Goal: Check status: Check status

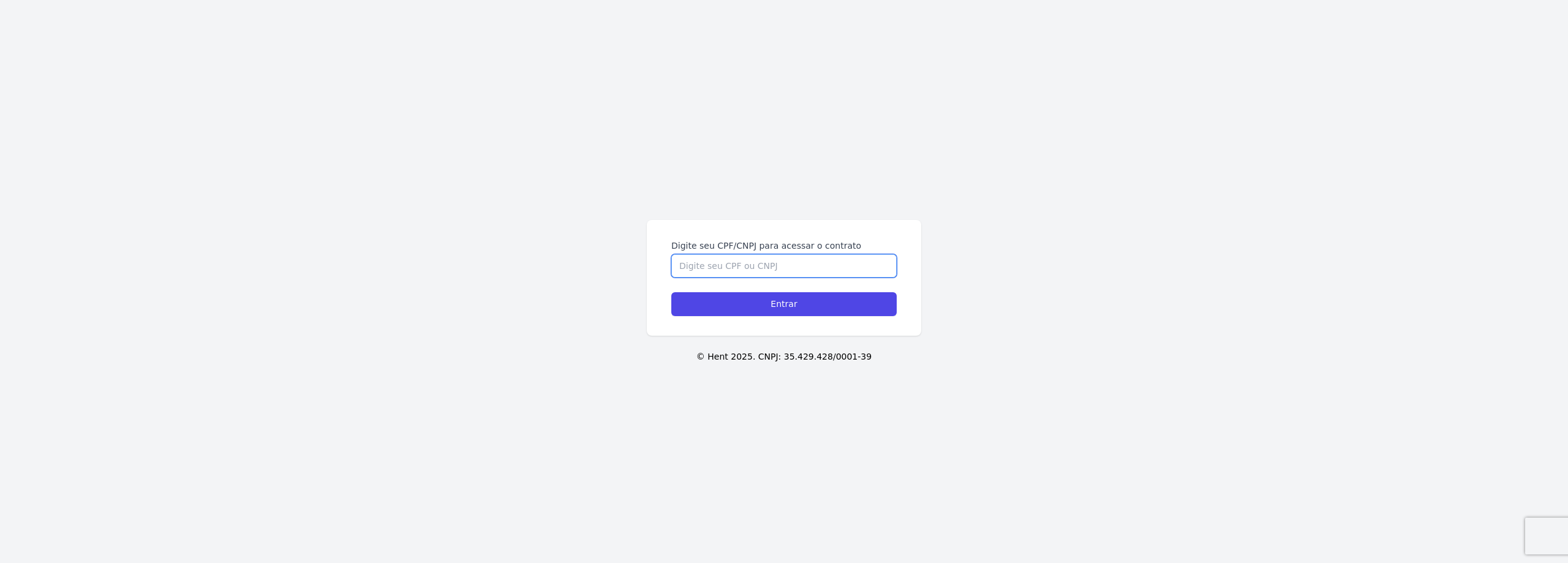
click at [810, 258] on input "Digite seu CPF/CNPJ para acessar o contrato" at bounding box center [784, 265] width 225 height 23
type input "16134382736"
click at [671, 292] on input "Entrar" at bounding box center [784, 304] width 225 height 24
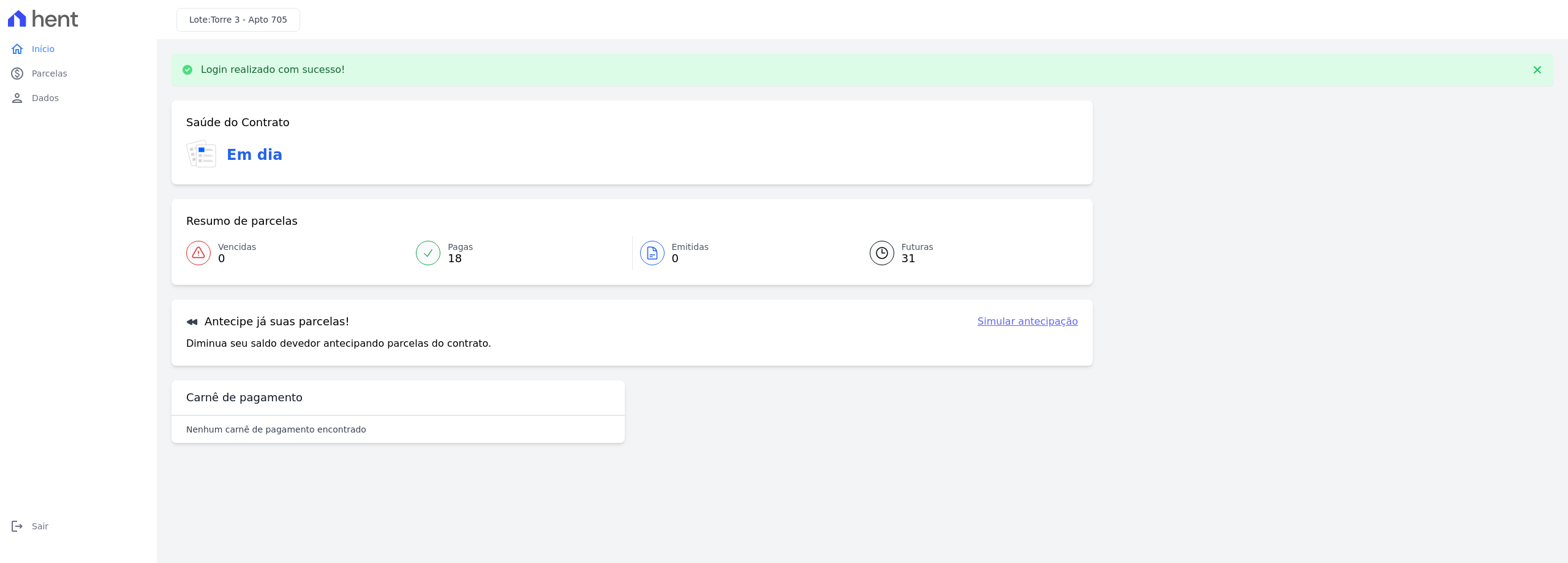
click at [684, 255] on span "0" at bounding box center [690, 258] width 38 height 10
click at [910, 253] on span "31" at bounding box center [918, 258] width 32 height 10
